Goal: Transaction & Acquisition: Subscribe to service/newsletter

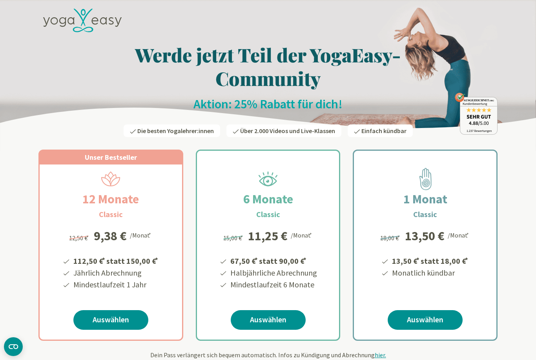
click at [96, 16] on icon at bounding box center [82, 21] width 79 height 24
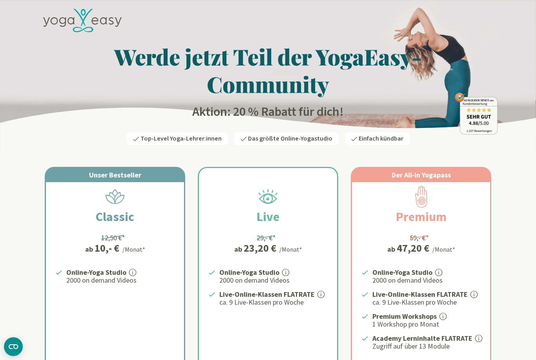
click at [123, 270] on strong "Online-Yoga Studio" at bounding box center [96, 272] width 60 height 9
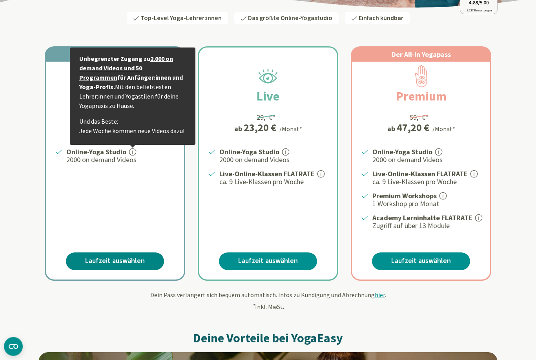
scroll to position [121, 0]
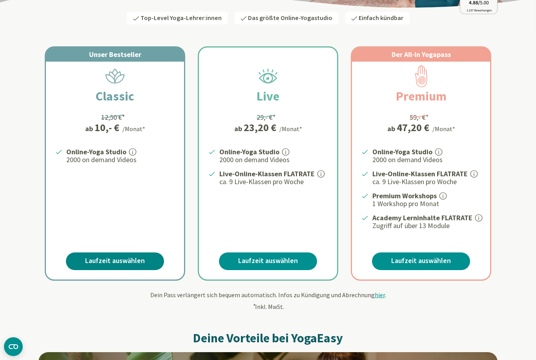
click at [131, 260] on link "Laufzeit auswählen" at bounding box center [115, 261] width 98 height 18
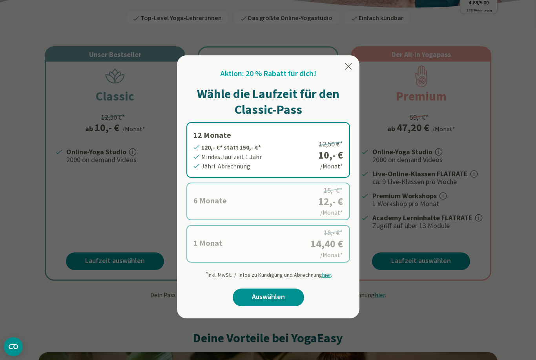
click at [356, 61] on div "Aktion: 20 % Rabatt für dich! Wähle die Laufzeit für den Classic-Pass 12 Monate…" at bounding box center [268, 186] width 183 height 263
click at [351, 62] on icon at bounding box center [348, 66] width 9 height 9
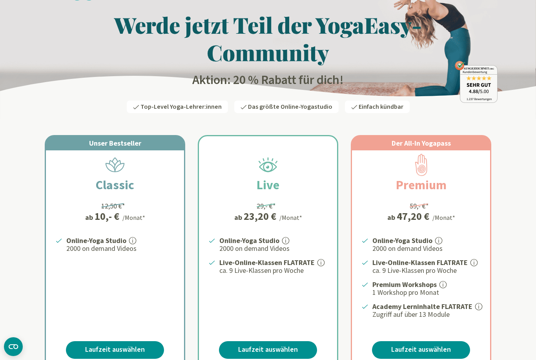
scroll to position [0, 0]
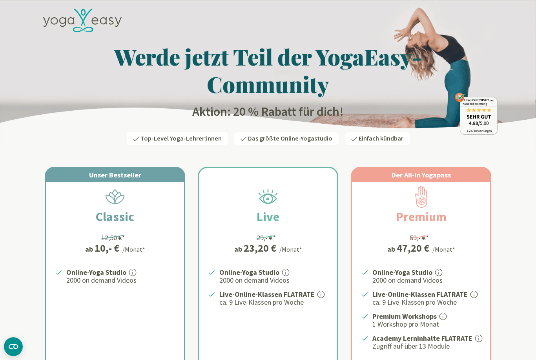
click at [132, 265] on div "Unser Bestseller Classic 12,50 €* ab 10,- € /Monat* Online-Yoga Studio 2000 on …" at bounding box center [115, 284] width 138 height 232
click at [121, 242] on div "12,50 €*" at bounding box center [113, 237] width 24 height 11
click at [113, 269] on strong "Online-Yoga Studio" at bounding box center [96, 272] width 60 height 9
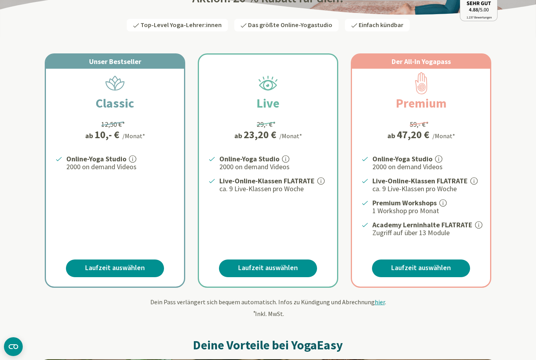
scroll to position [116, 0]
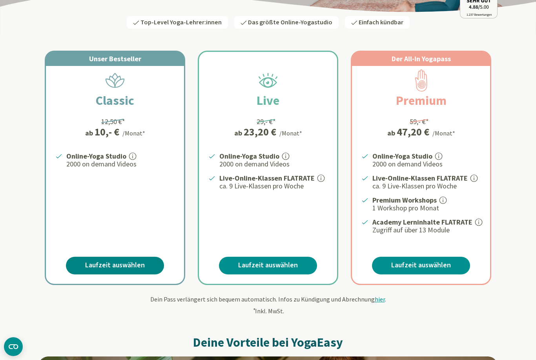
click at [136, 259] on link "Laufzeit auswählen" at bounding box center [115, 266] width 98 height 18
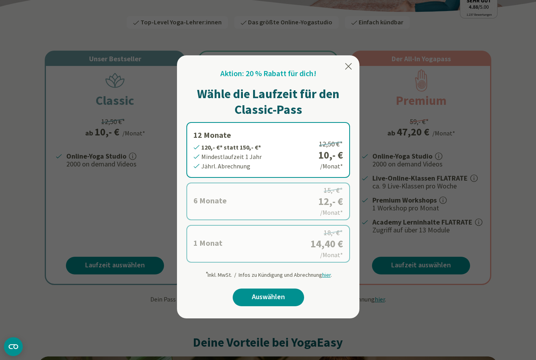
click at [262, 245] on label "1 Monat 14,40 €* statt 18,- €* Mindestlaufzeit 1 Monat Monatl. Abrechnung 18,- …" at bounding box center [268, 244] width 164 height 38
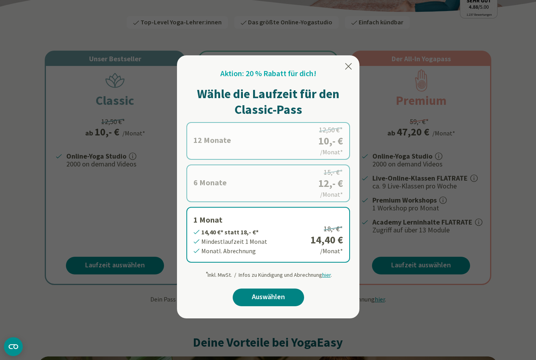
click at [267, 294] on link "Auswählen" at bounding box center [268, 298] width 71 height 18
